Goal: Information Seeking & Learning: Learn about a topic

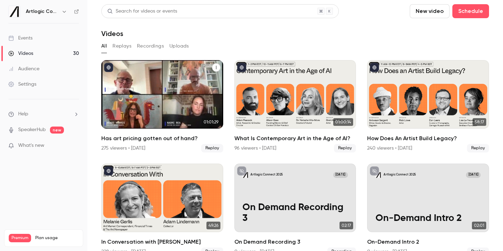
click at [182, 109] on div "Has art pricing gotten out of hand?" at bounding box center [162, 94] width 122 height 68
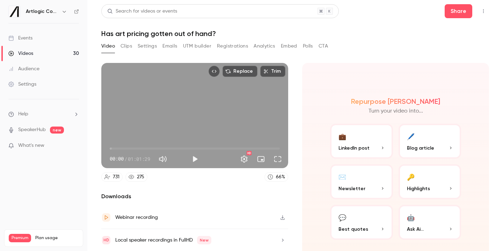
click at [439, 144] on button "🖊️ Blog article" at bounding box center [430, 141] width 63 height 35
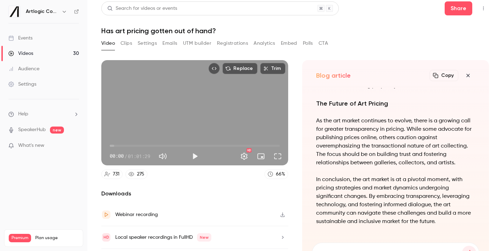
scroll to position [8, 0]
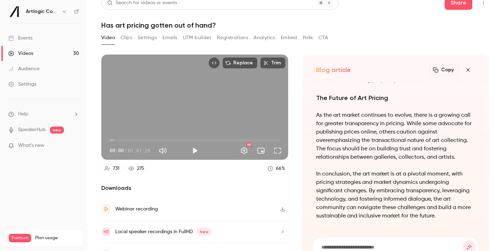
click at [450, 68] on button "Copy" at bounding box center [444, 69] width 29 height 11
click at [37, 56] on link "Videos 30" at bounding box center [43, 53] width 87 height 15
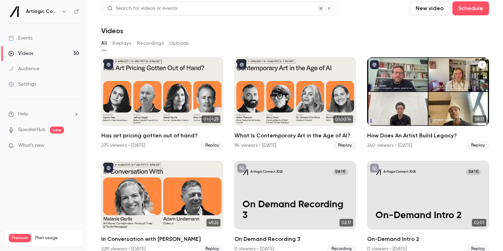
scroll to position [4, 0]
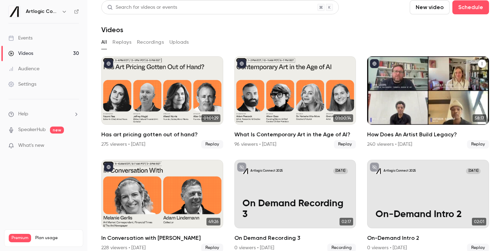
click at [422, 97] on div "How Does An Artist Build Legacy?" at bounding box center [428, 90] width 122 height 68
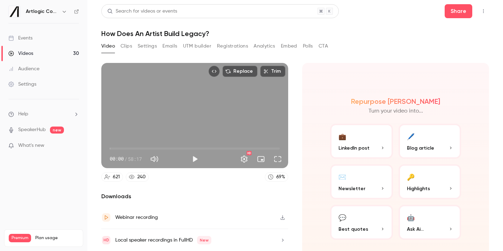
click at [419, 144] on button "🖊️ Blog article" at bounding box center [430, 141] width 63 height 35
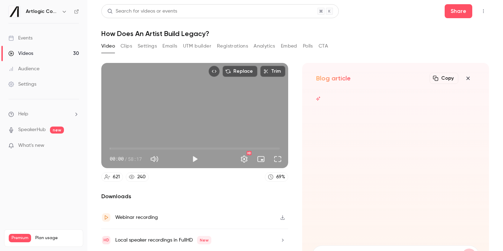
scroll to position [3, 0]
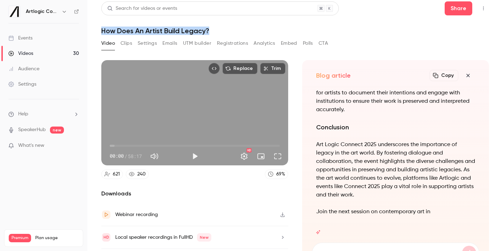
drag, startPoint x: 211, startPoint y: 29, endPoint x: 100, endPoint y: 30, distance: 110.8
click at [100, 30] on main "Search for videos or events Share How Does An Artist Build Legacy? Video Clips …" at bounding box center [295, 125] width 416 height 251
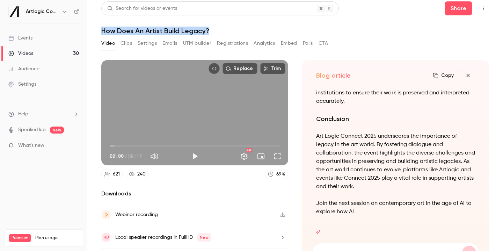
copy h1 "How Does An Artist Build Legacy?"
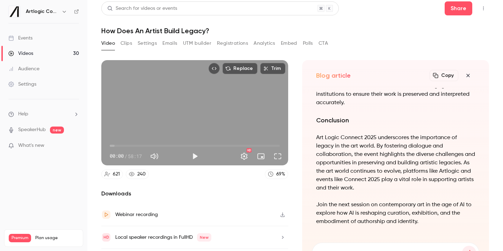
scroll to position [8, 0]
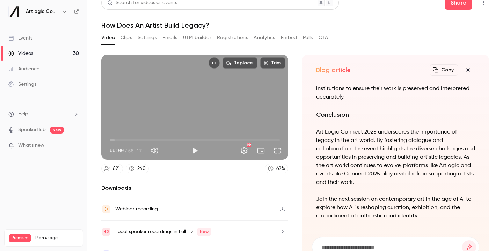
click at [28, 35] on div "Events" at bounding box center [20, 38] width 24 height 7
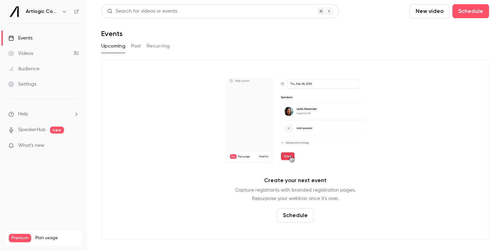
click at [26, 57] on link "Videos 30" at bounding box center [43, 53] width 87 height 15
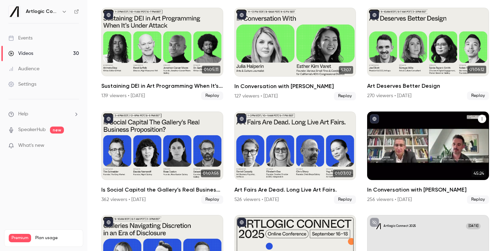
scroll to position [362, 0]
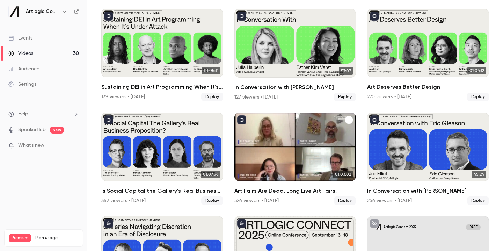
click at [342, 139] on div "Art Fairs Are Dead. Long Live Art Fairs." at bounding box center [295, 147] width 122 height 68
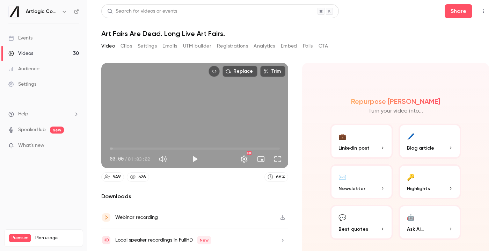
click at [432, 147] on span "Blog article" at bounding box center [420, 147] width 27 height 7
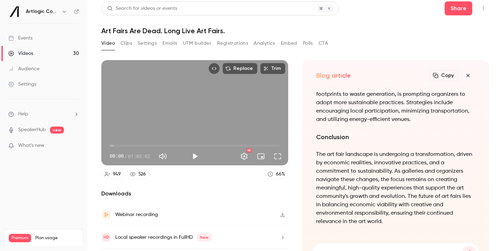
scroll to position [8, 0]
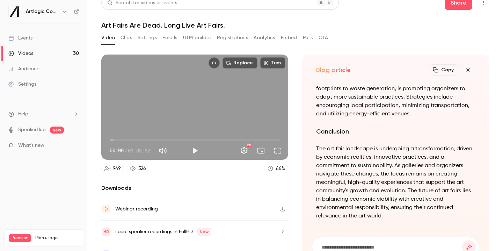
click at [448, 70] on button "Copy" at bounding box center [444, 69] width 29 height 11
click at [44, 53] on link "Videos 30" at bounding box center [43, 53] width 87 height 15
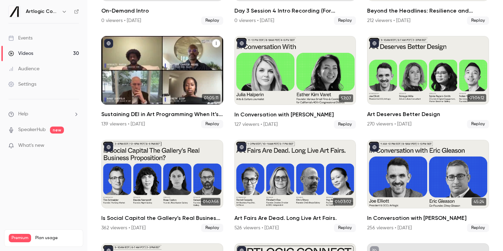
scroll to position [343, 0]
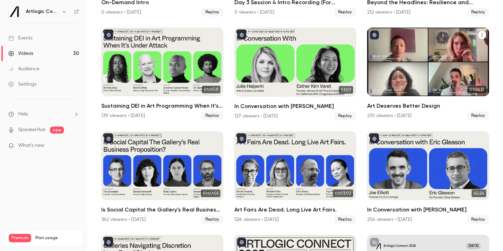
click at [424, 48] on div "Art Deserves Better Design" at bounding box center [428, 62] width 122 height 68
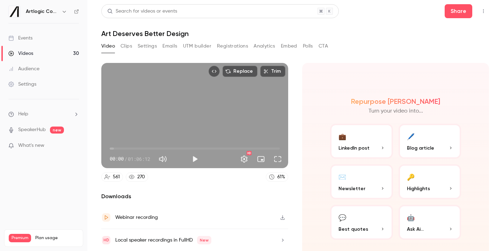
click at [418, 147] on span "Blog article" at bounding box center [420, 147] width 27 height 7
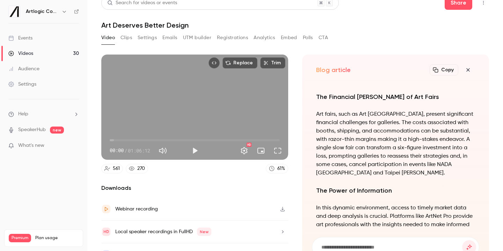
scroll to position [-544, 0]
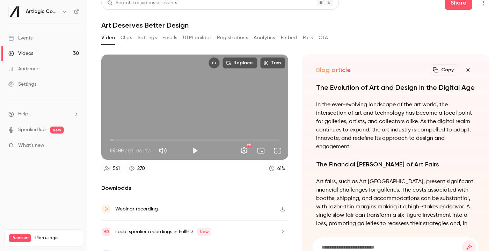
click at [449, 70] on button "Copy" at bounding box center [444, 69] width 29 height 11
click at [52, 56] on link "Videos 30" at bounding box center [43, 53] width 87 height 15
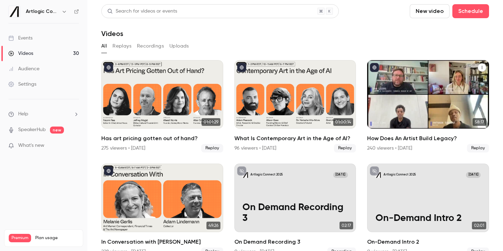
click at [424, 98] on div "How Does An Artist Build Legacy?" at bounding box center [428, 94] width 122 height 68
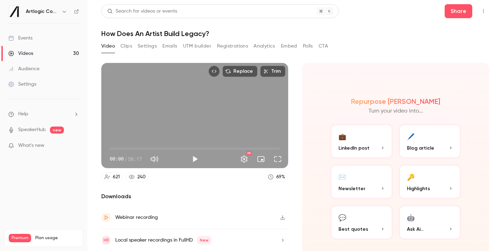
click at [414, 144] on span "Blog article" at bounding box center [420, 147] width 27 height 7
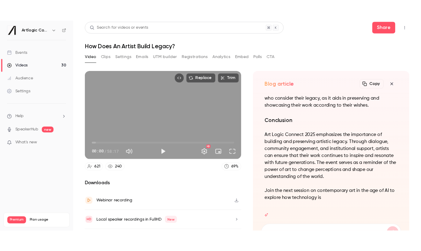
scroll to position [8, 0]
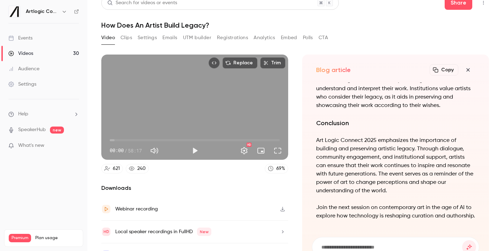
click at [442, 73] on button "Copy" at bounding box center [444, 69] width 29 height 11
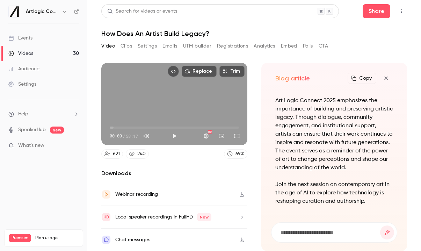
scroll to position [0, 0]
click at [26, 38] on div "Events" at bounding box center [20, 38] width 24 height 7
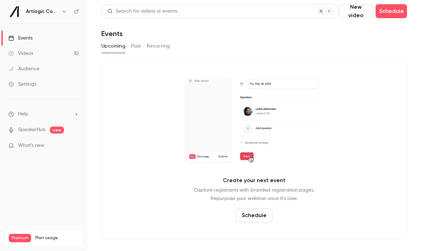
click at [34, 49] on link "Videos 30" at bounding box center [43, 53] width 87 height 15
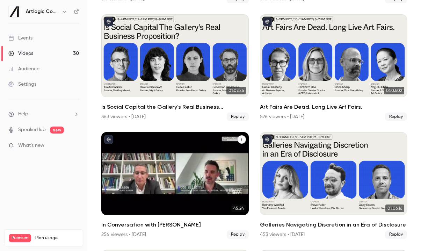
scroll to position [734, 0]
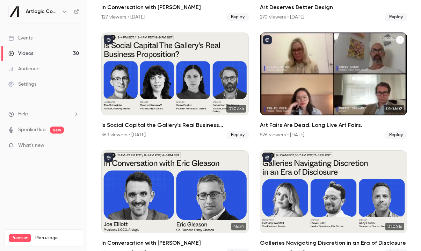
click at [310, 85] on div "Art Fairs Are Dead. Long Live Art Fairs." at bounding box center [333, 73] width 147 height 83
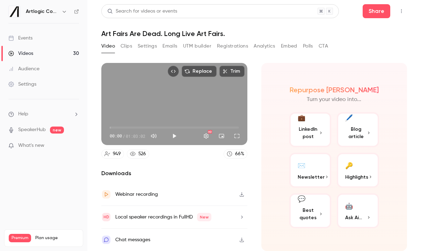
click at [124, 49] on button "Clips" at bounding box center [127, 46] width 12 height 11
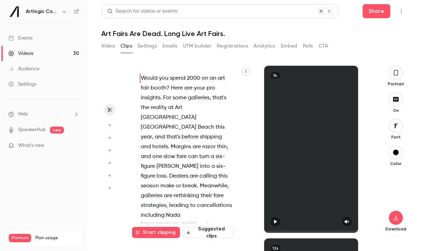
click at [147, 49] on button "Settings" at bounding box center [147, 46] width 19 height 11
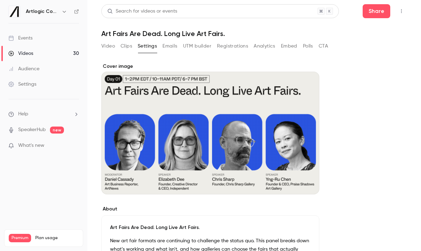
click at [171, 43] on button "Emails" at bounding box center [169, 46] width 15 height 11
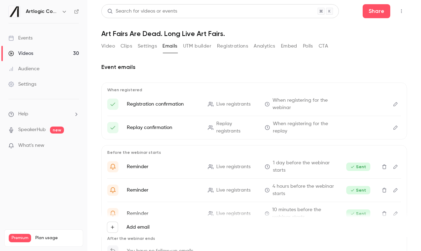
click at [189, 46] on button "UTM builder" at bounding box center [197, 46] width 28 height 11
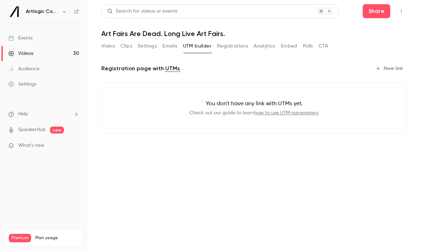
click at [205, 46] on button "UTM builder" at bounding box center [197, 46] width 28 height 11
click at [226, 47] on button "Registrations" at bounding box center [232, 46] width 31 height 11
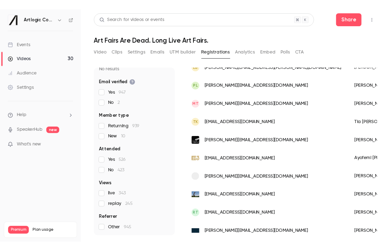
scroll to position [433, 0]
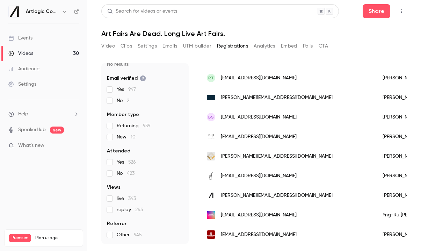
click at [33, 39] on link "Events" at bounding box center [43, 37] width 87 height 15
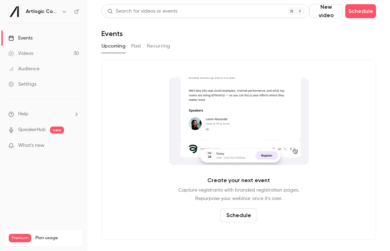
click at [38, 54] on link "Videos 30" at bounding box center [43, 53] width 87 height 15
